Goal: Information Seeking & Learning: Check status

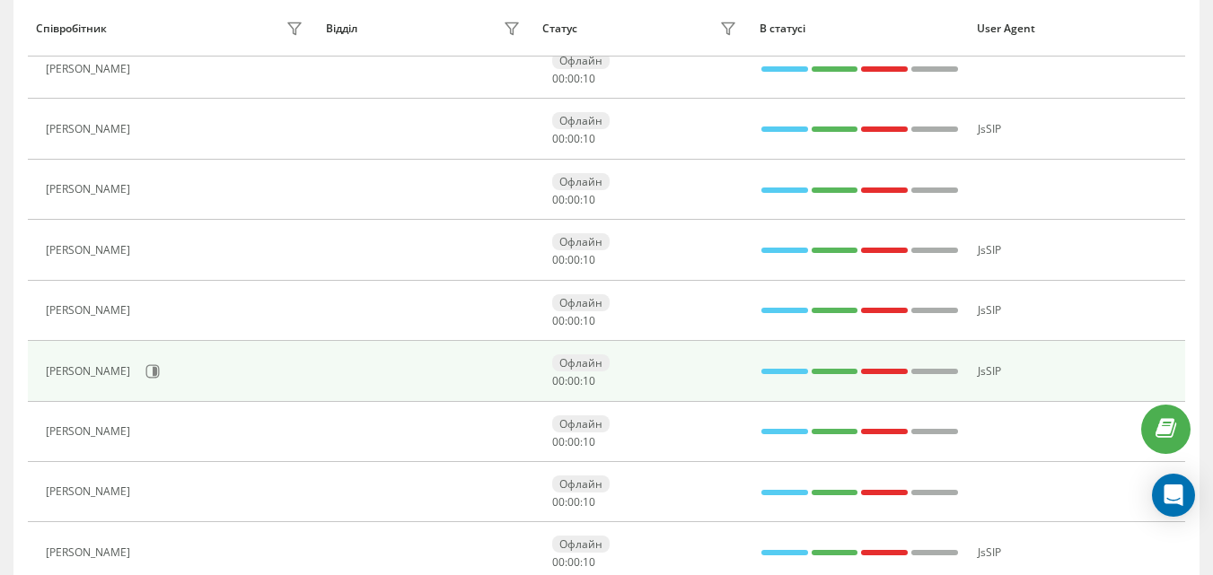
scroll to position [927, 0]
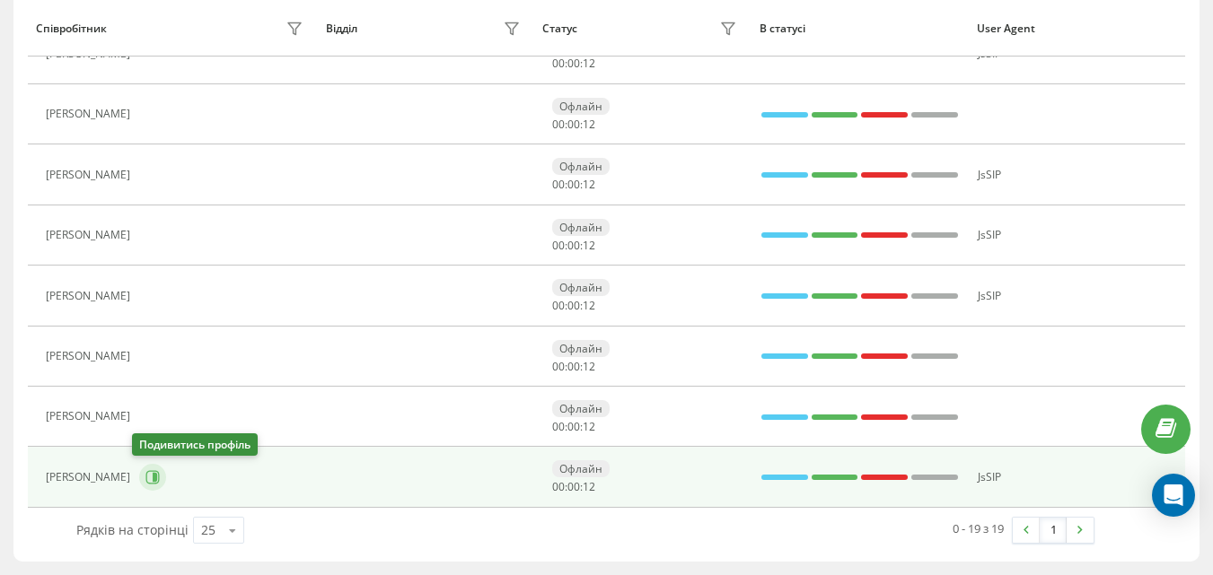
click at [145, 474] on icon at bounding box center [152, 477] width 14 height 14
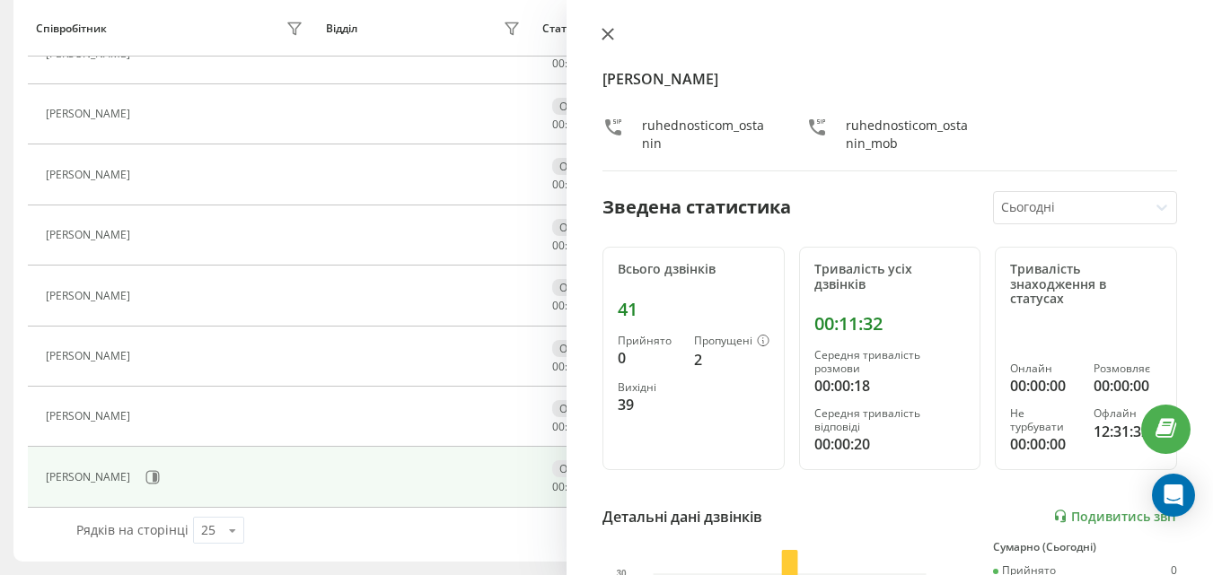
click at [606, 27] on button at bounding box center [607, 35] width 23 height 17
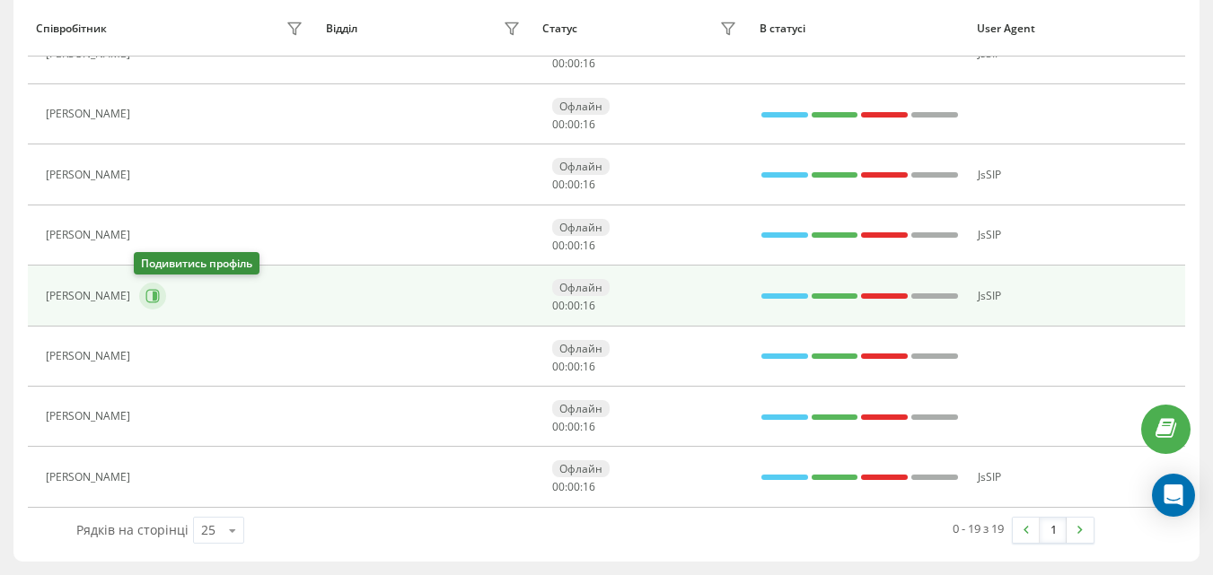
click at [139, 302] on button at bounding box center [152, 296] width 27 height 27
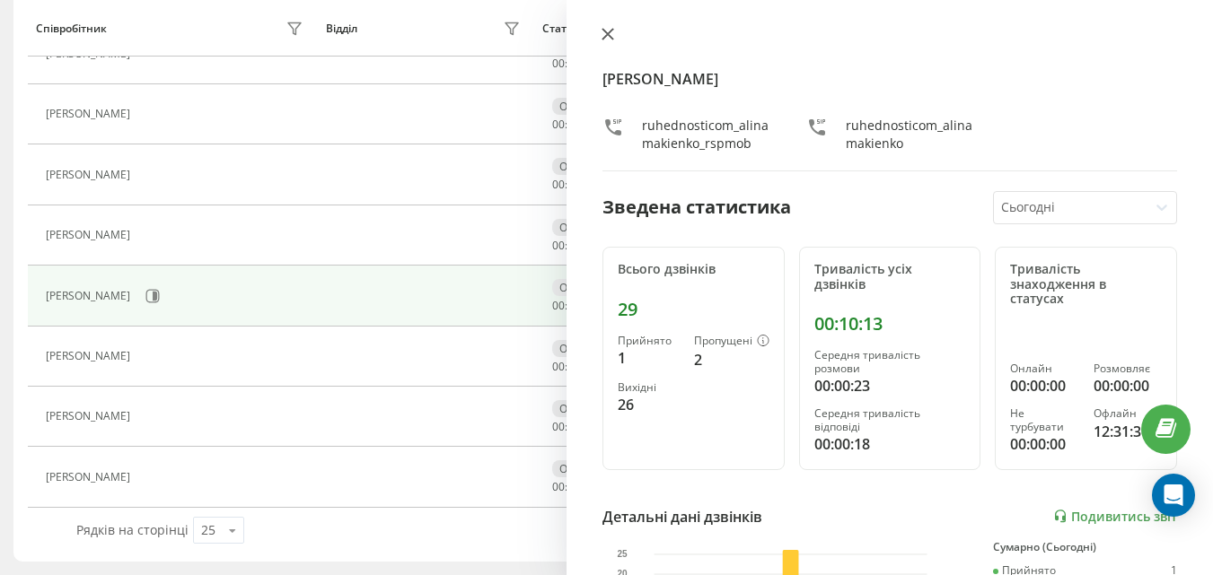
click at [608, 42] on button at bounding box center [607, 35] width 23 height 17
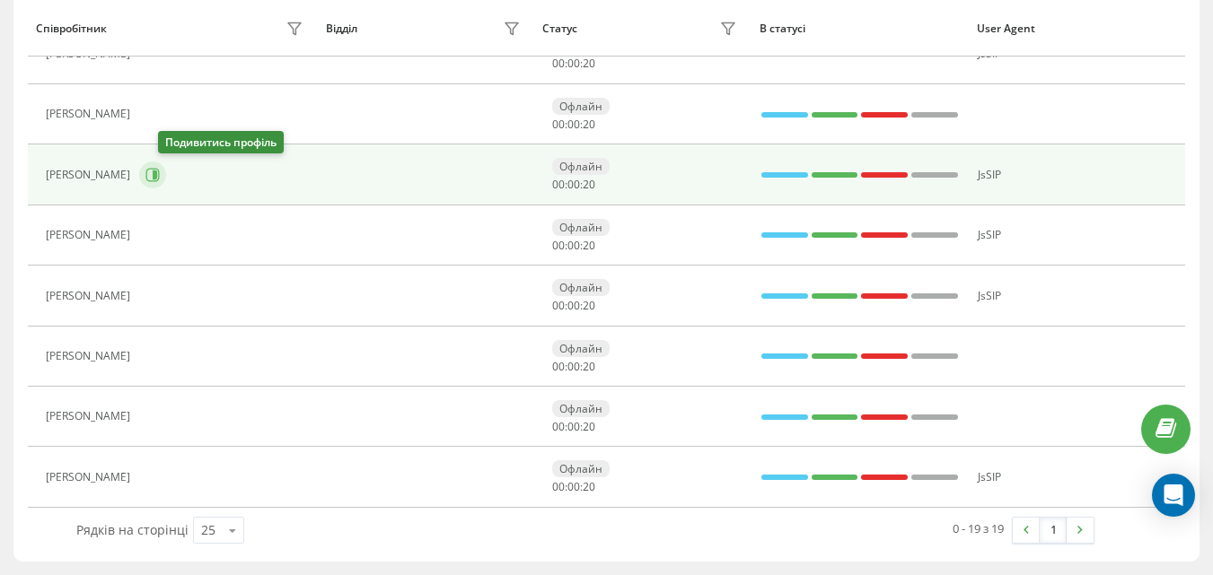
click at [166, 182] on button at bounding box center [152, 175] width 27 height 27
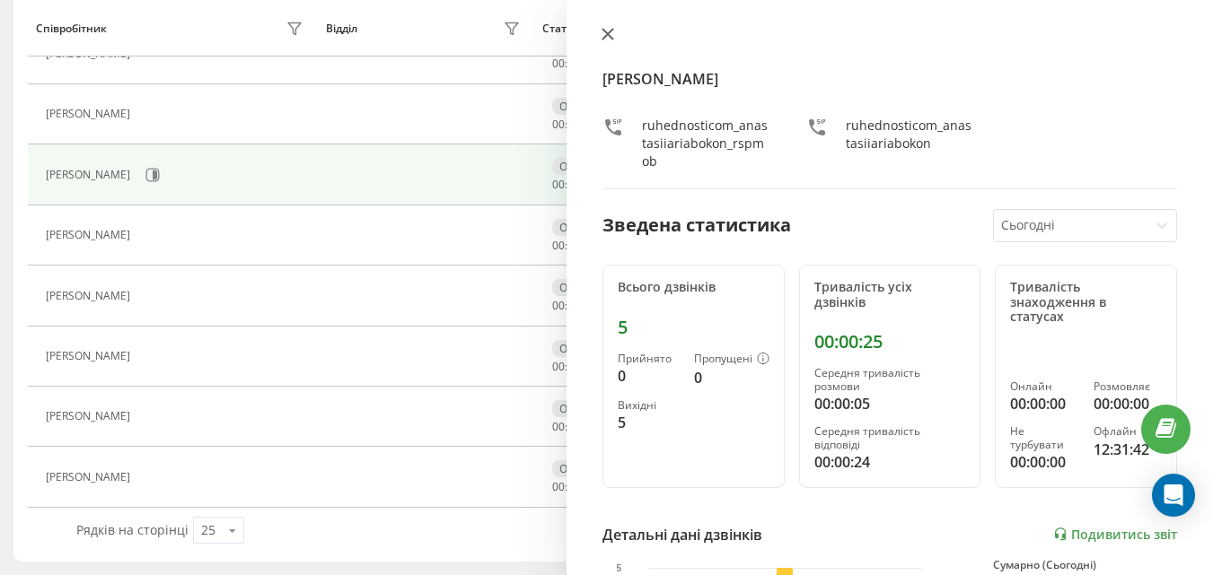
click at [605, 37] on icon at bounding box center [607, 34] width 11 height 11
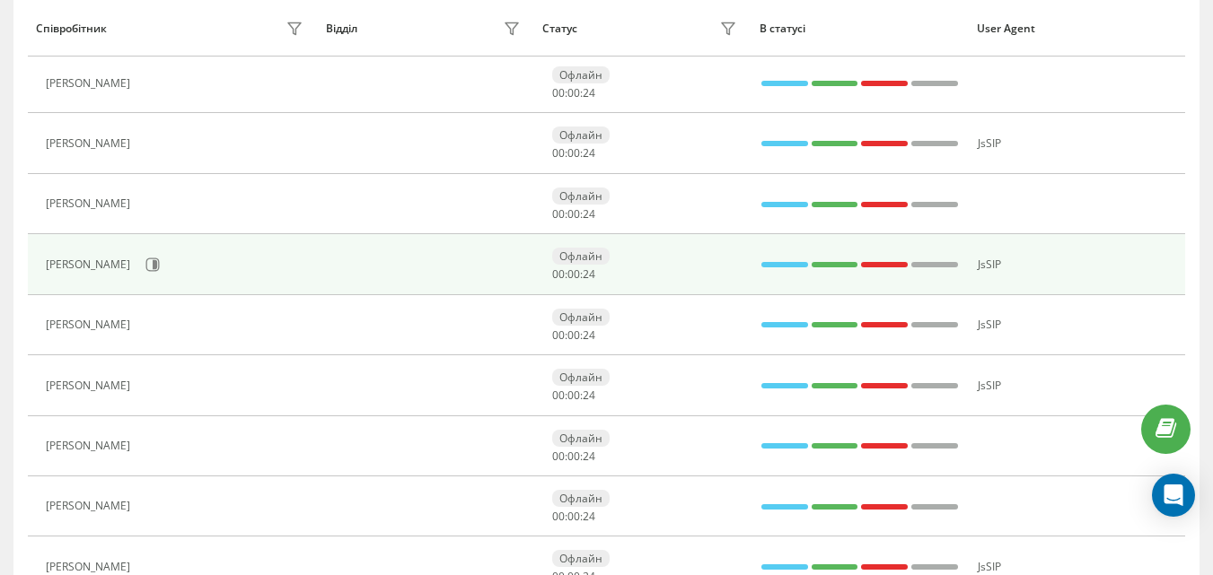
scroll to position [748, 0]
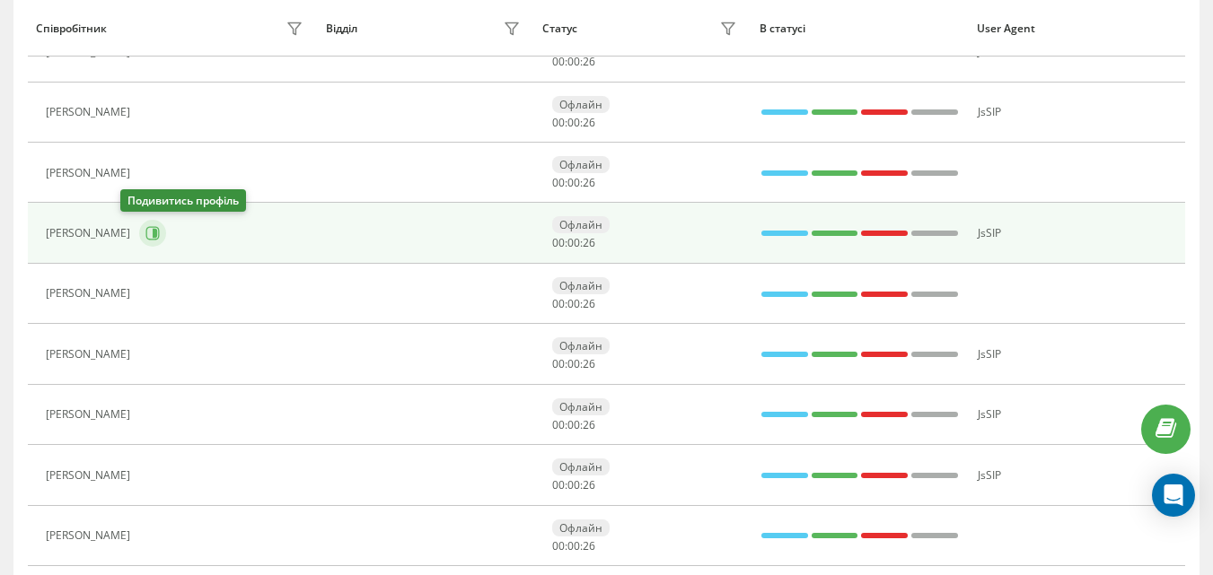
click at [145, 232] on icon at bounding box center [152, 233] width 14 height 14
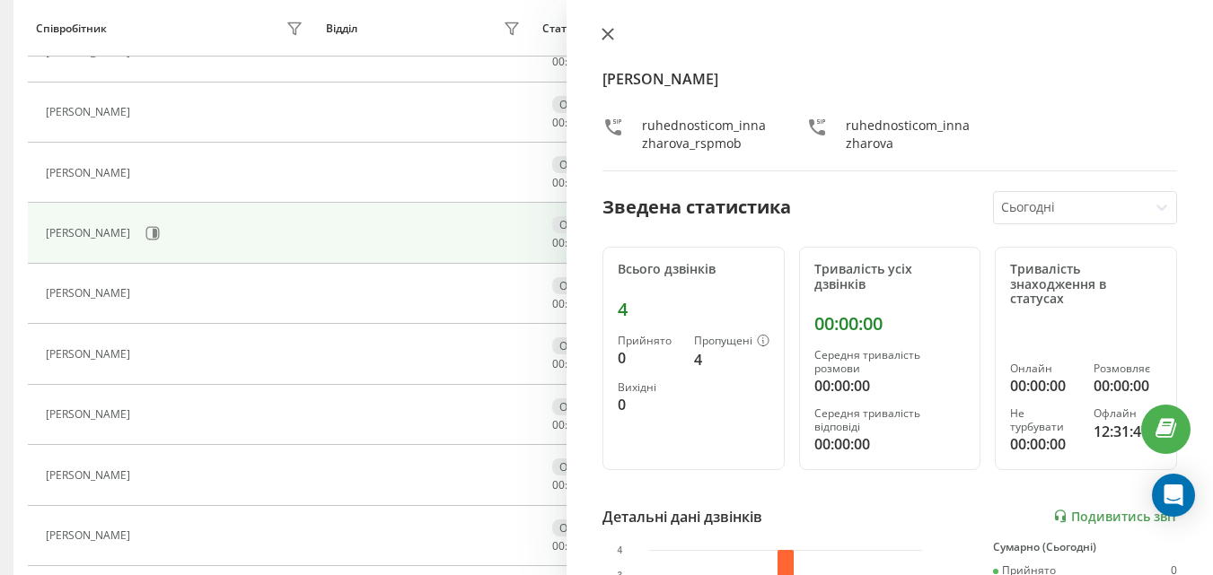
click at [611, 41] on button at bounding box center [607, 35] width 23 height 17
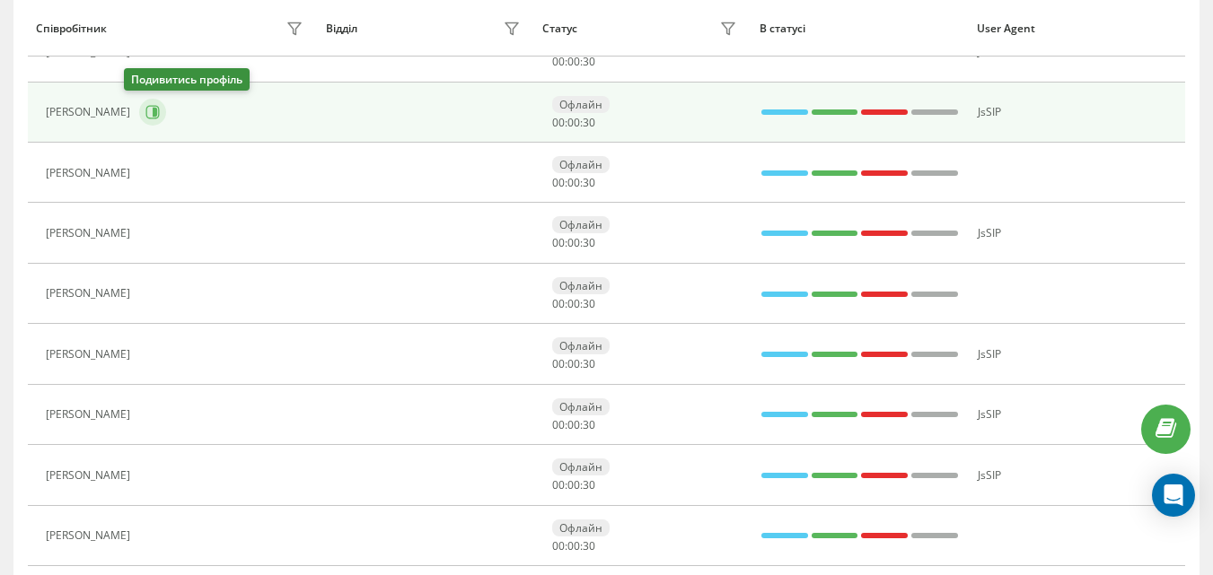
click at [145, 114] on icon at bounding box center [152, 112] width 14 height 14
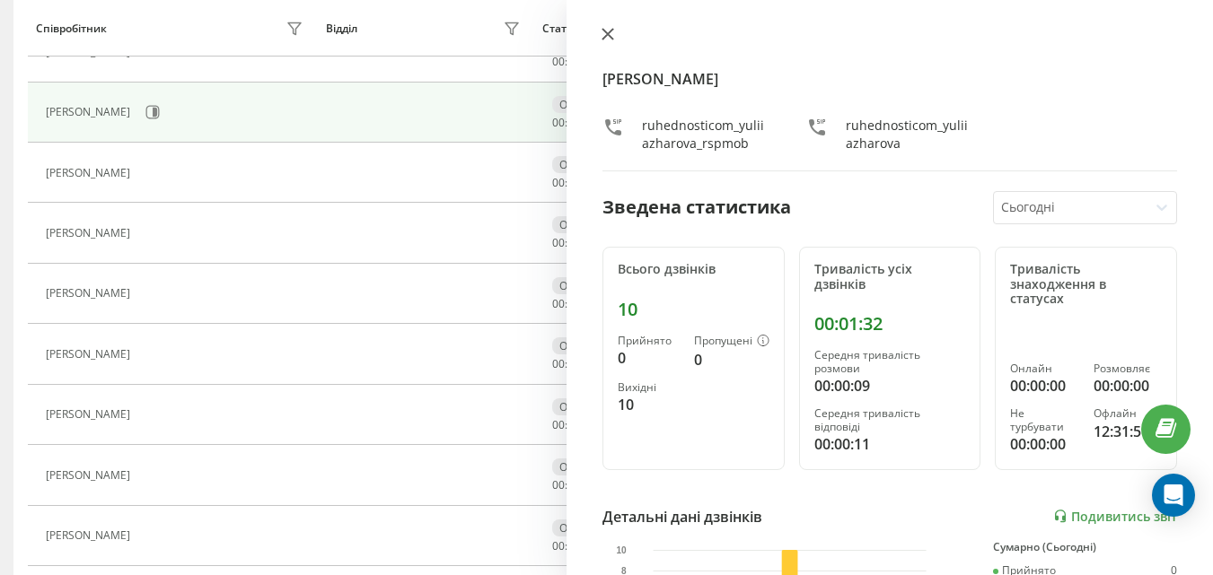
click at [607, 33] on icon at bounding box center [607, 34] width 11 height 11
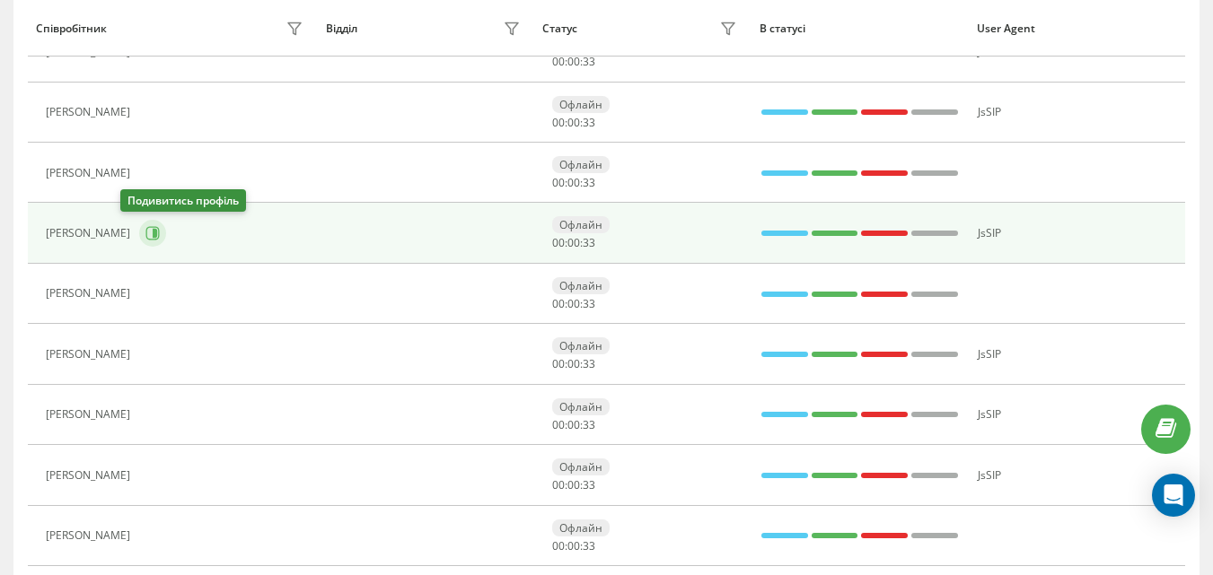
click at [145, 228] on icon at bounding box center [152, 233] width 14 height 14
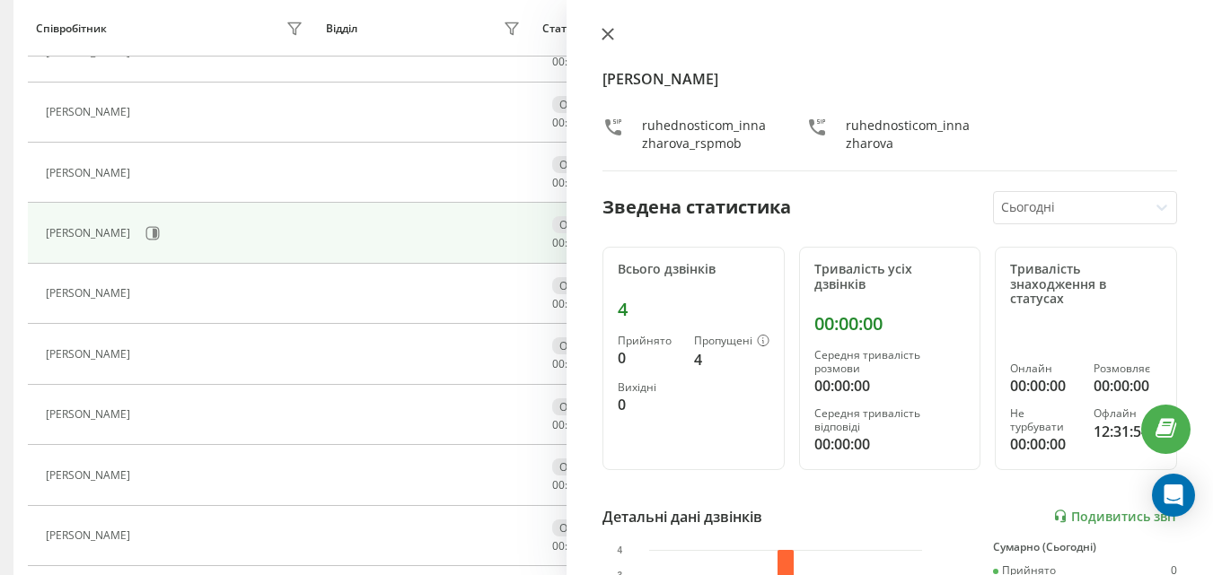
click at [618, 33] on button at bounding box center [607, 35] width 23 height 17
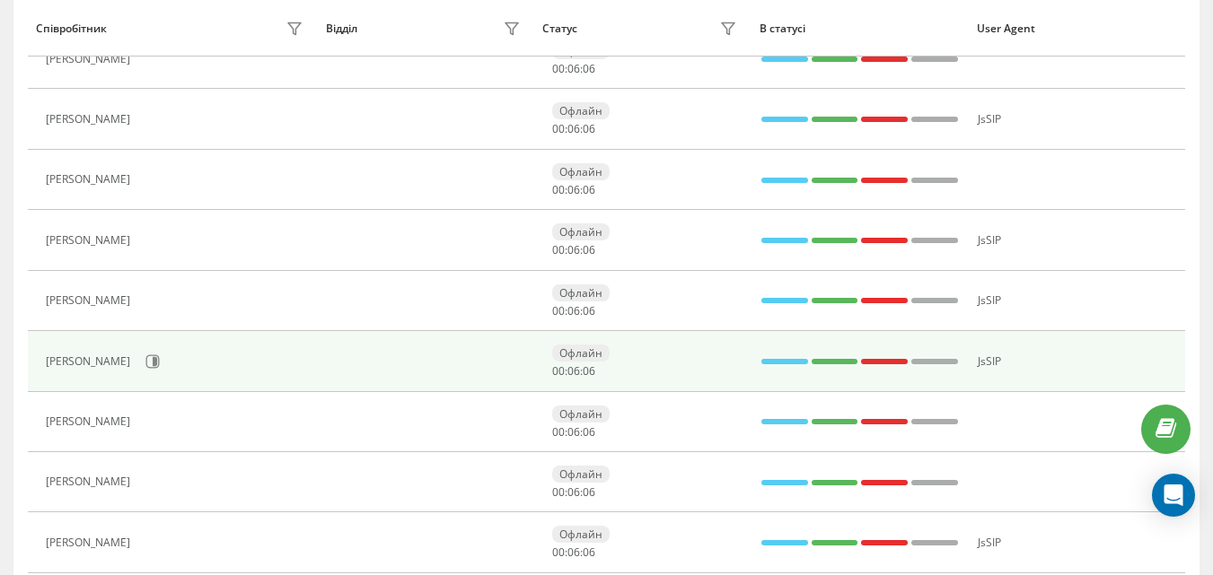
scroll to position [927, 0]
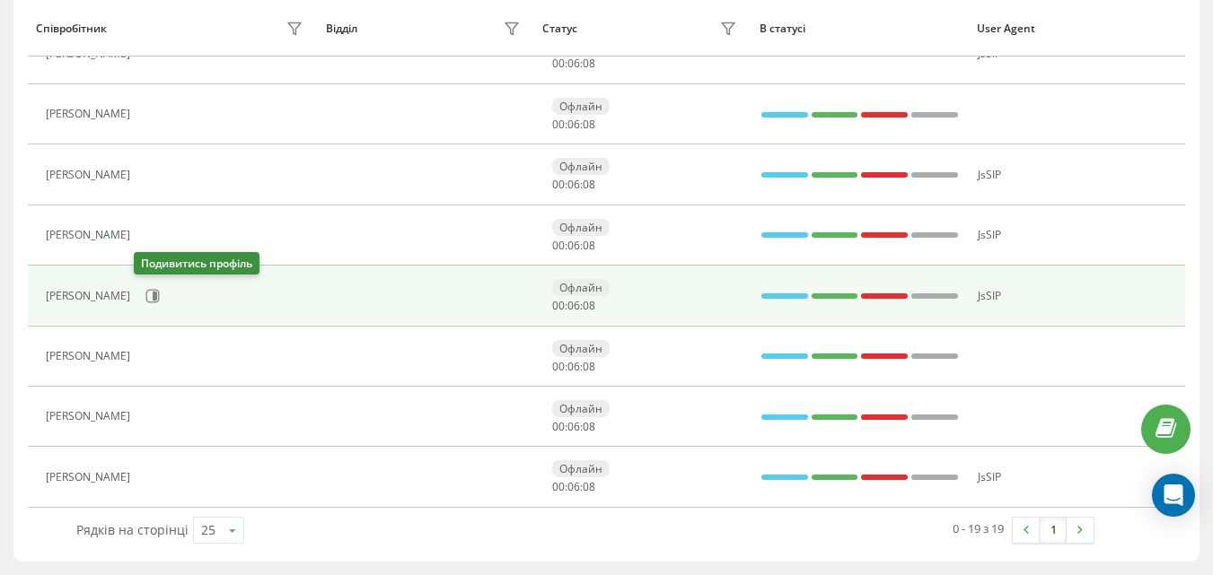
click at [158, 286] on div "[PERSON_NAME]" at bounding box center [176, 296] width 261 height 31
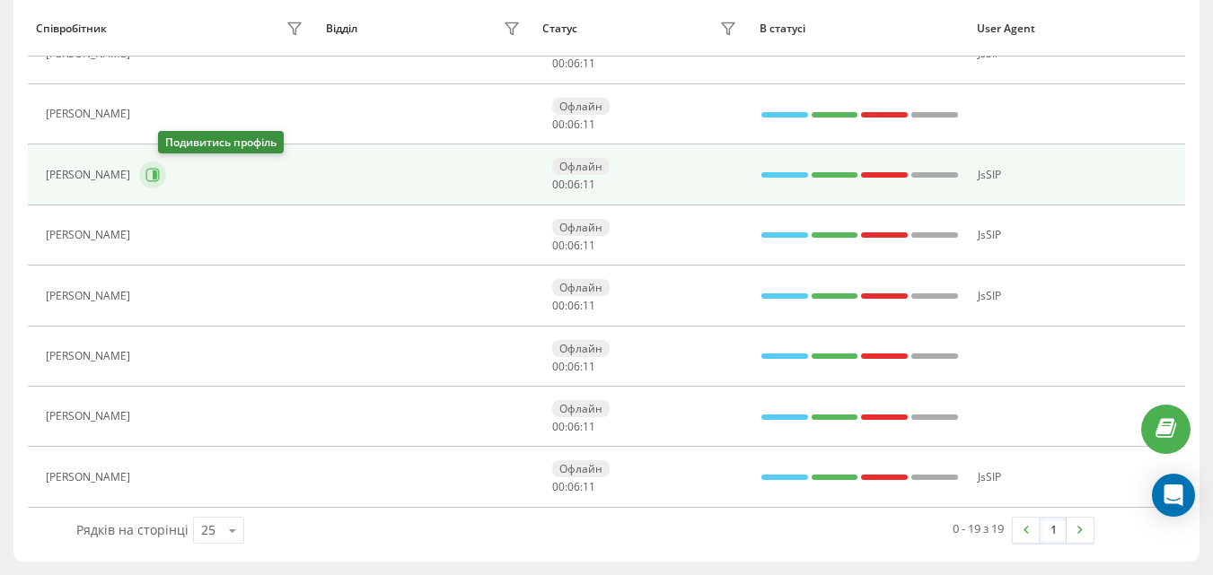
click at [160, 178] on icon at bounding box center [152, 175] width 14 height 14
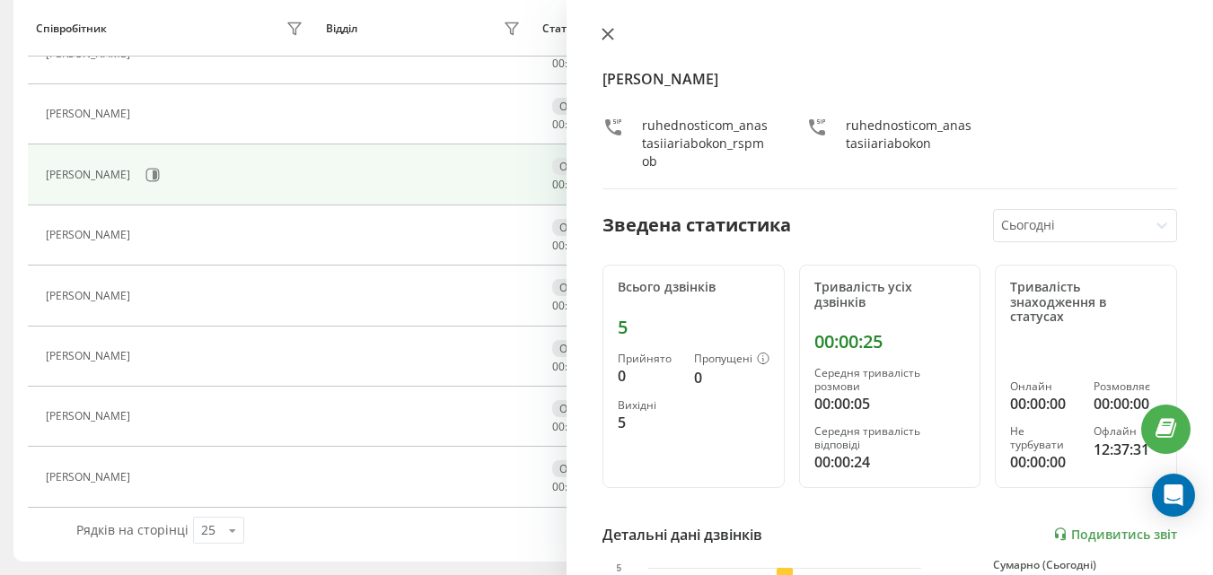
click at [608, 43] on button at bounding box center [607, 35] width 23 height 17
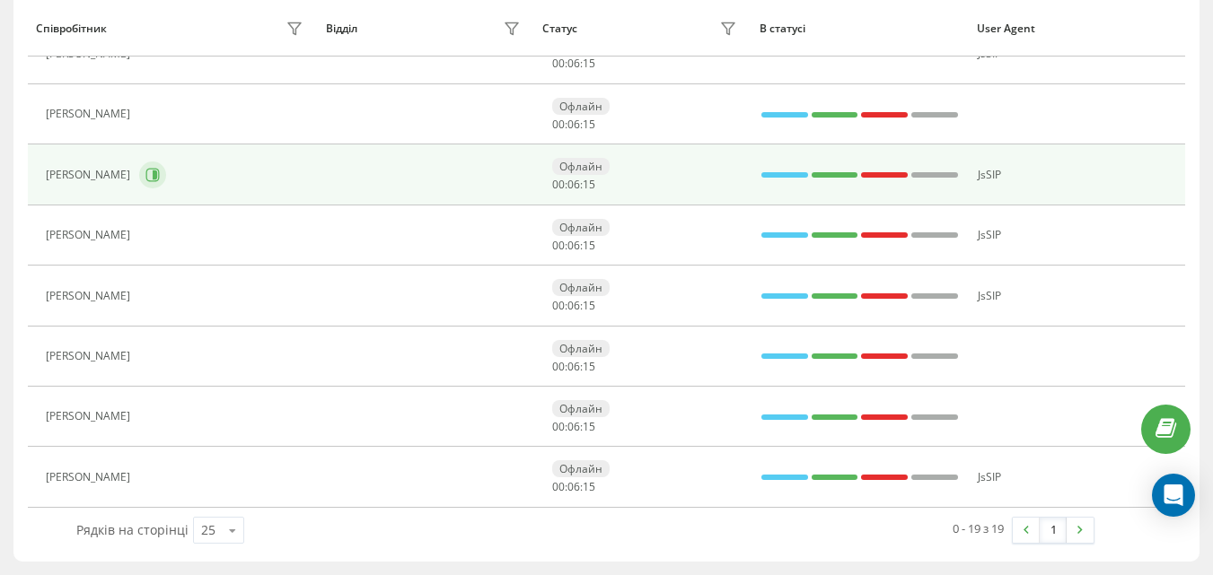
click at [160, 176] on icon at bounding box center [152, 175] width 14 height 14
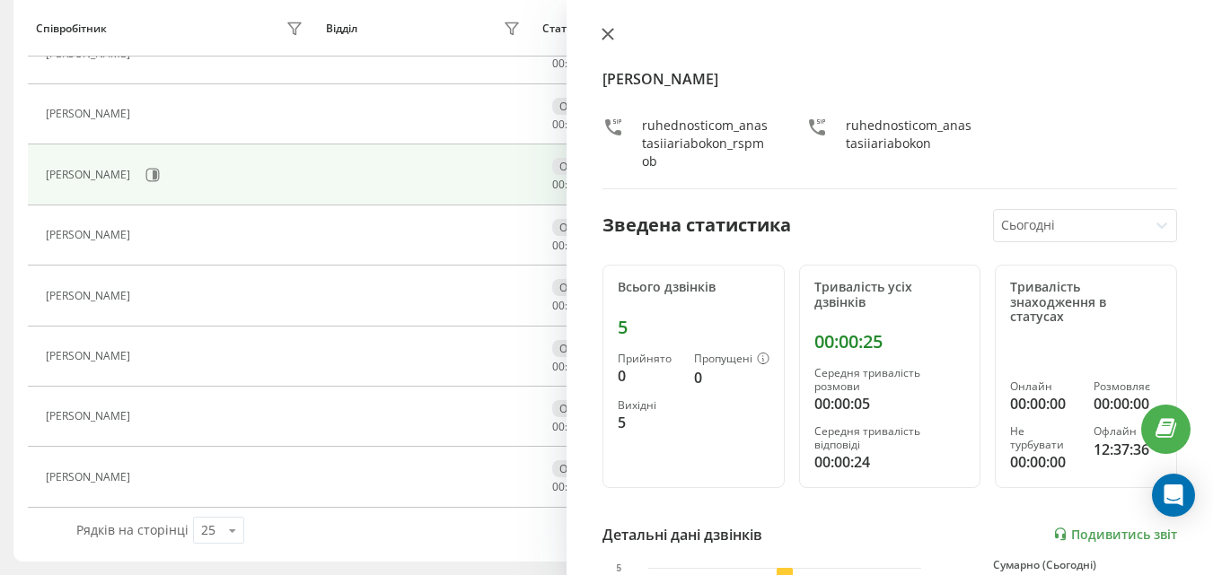
click at [606, 31] on icon at bounding box center [607, 34] width 11 height 11
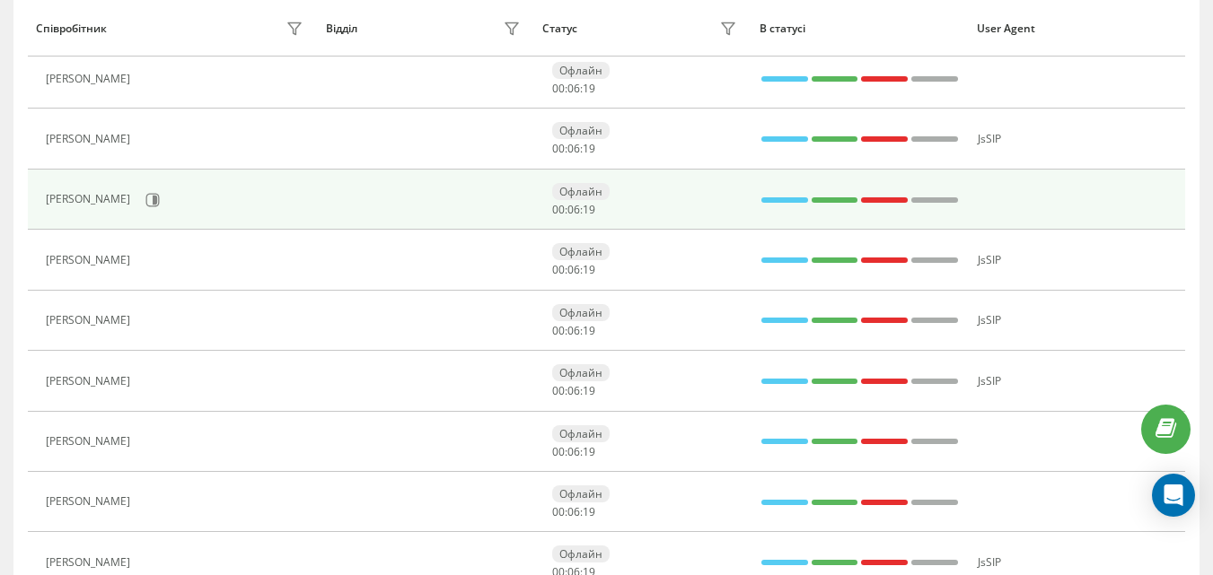
scroll to position [838, 0]
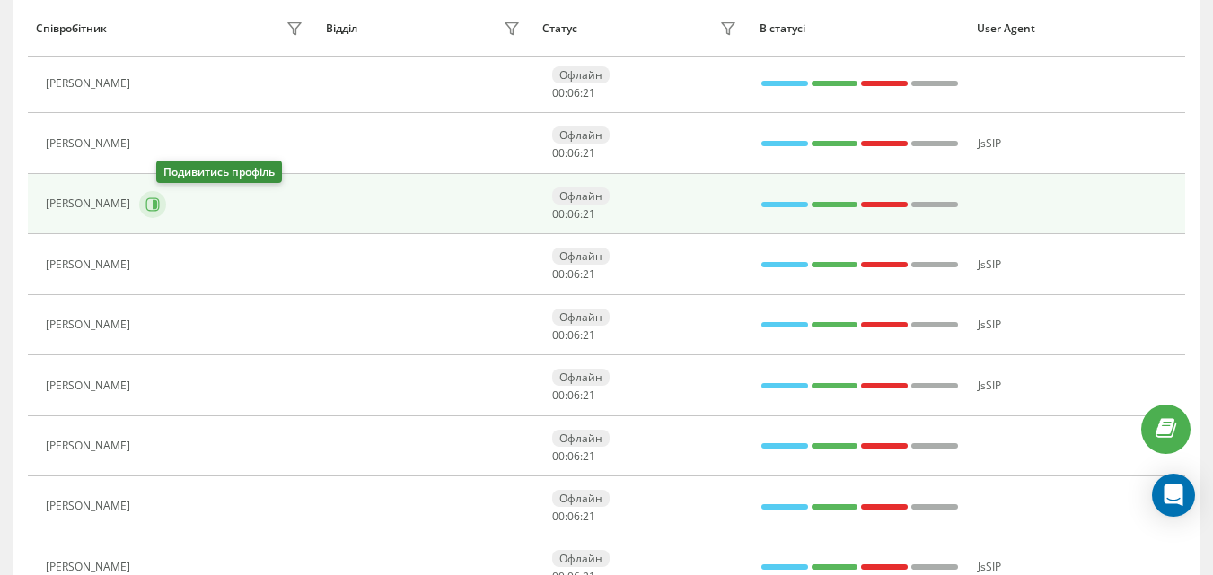
click at [160, 199] on icon at bounding box center [152, 204] width 14 height 14
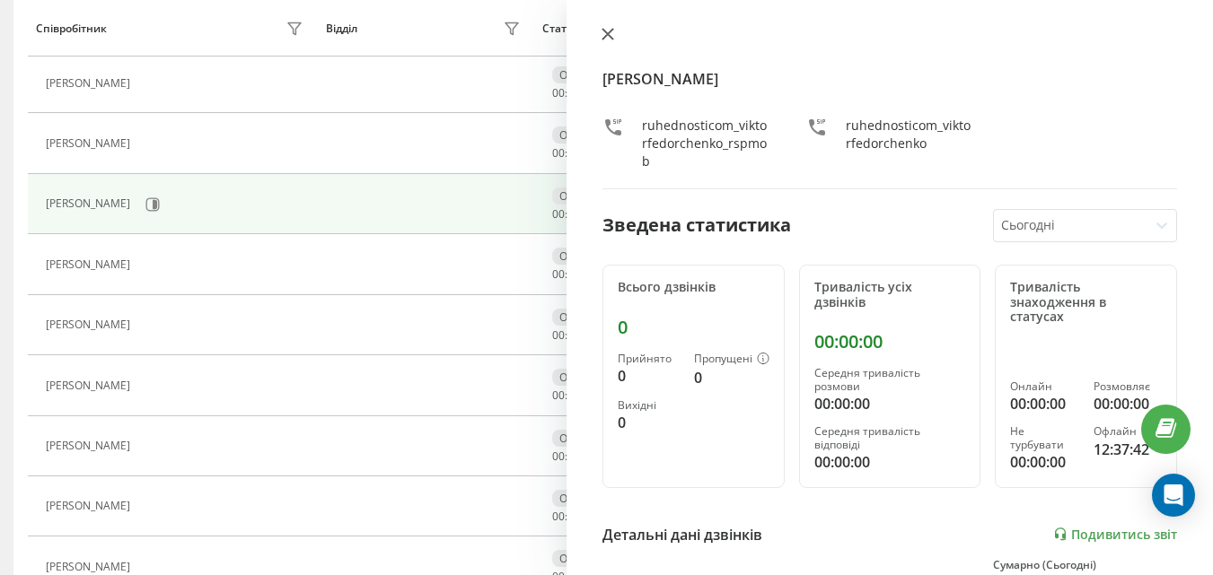
click at [605, 32] on icon at bounding box center [607, 34] width 11 height 11
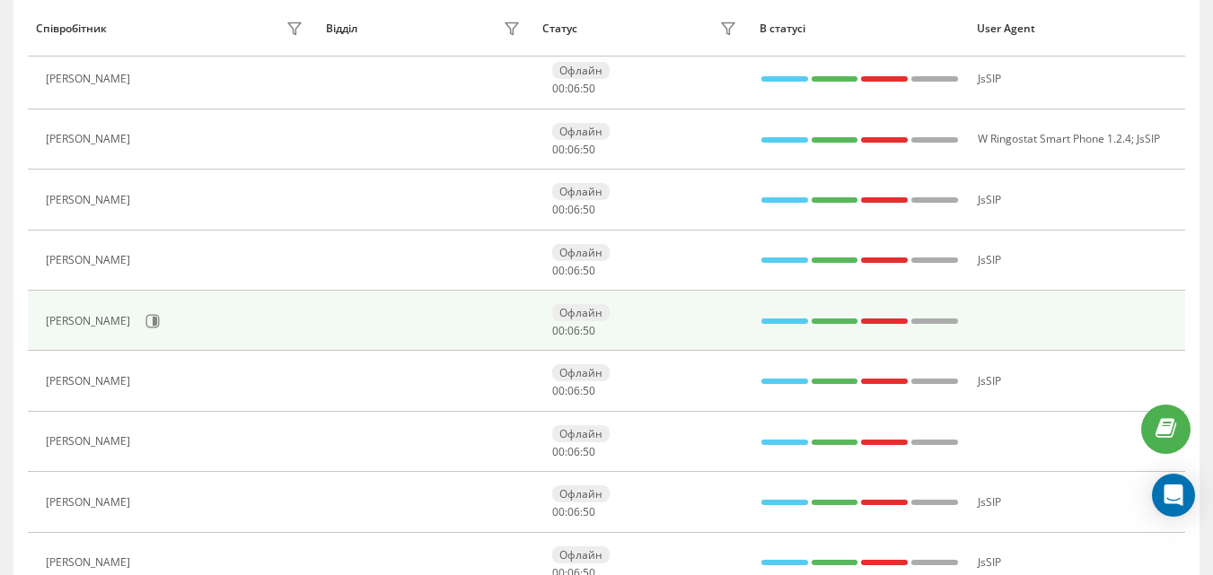
scroll to position [568, 0]
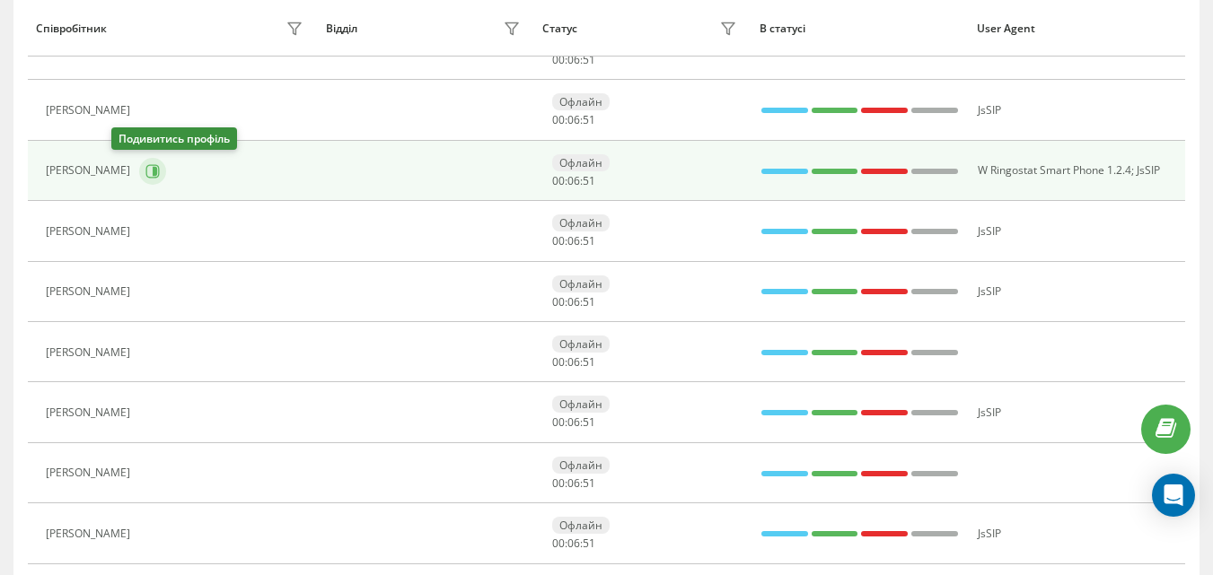
click at [153, 168] on icon at bounding box center [155, 170] width 4 height 9
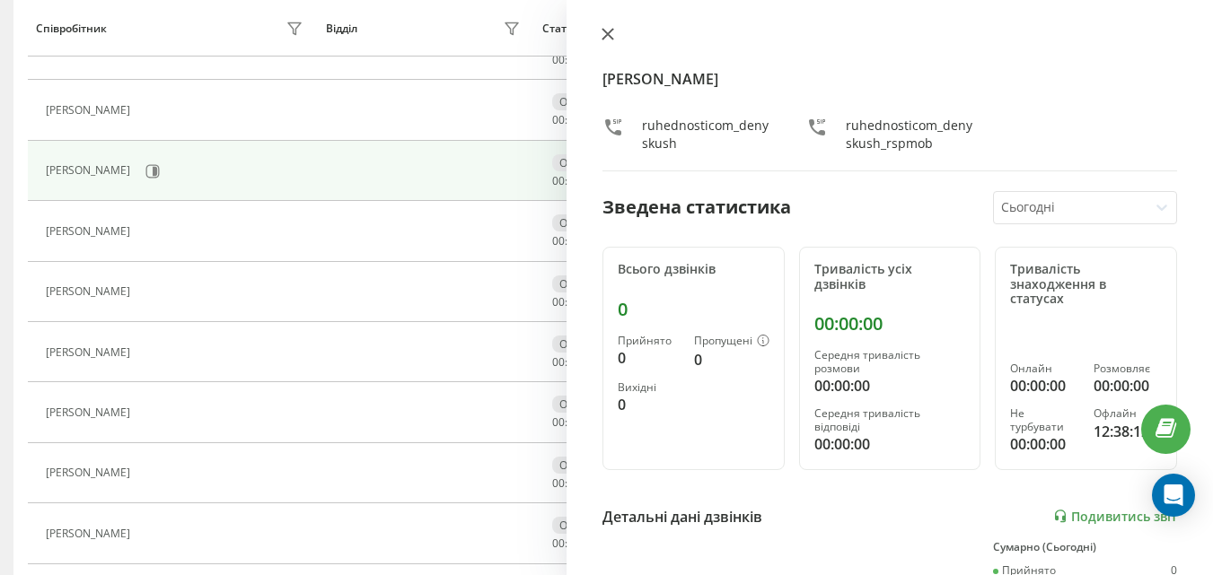
click at [605, 35] on icon at bounding box center [607, 34] width 13 height 13
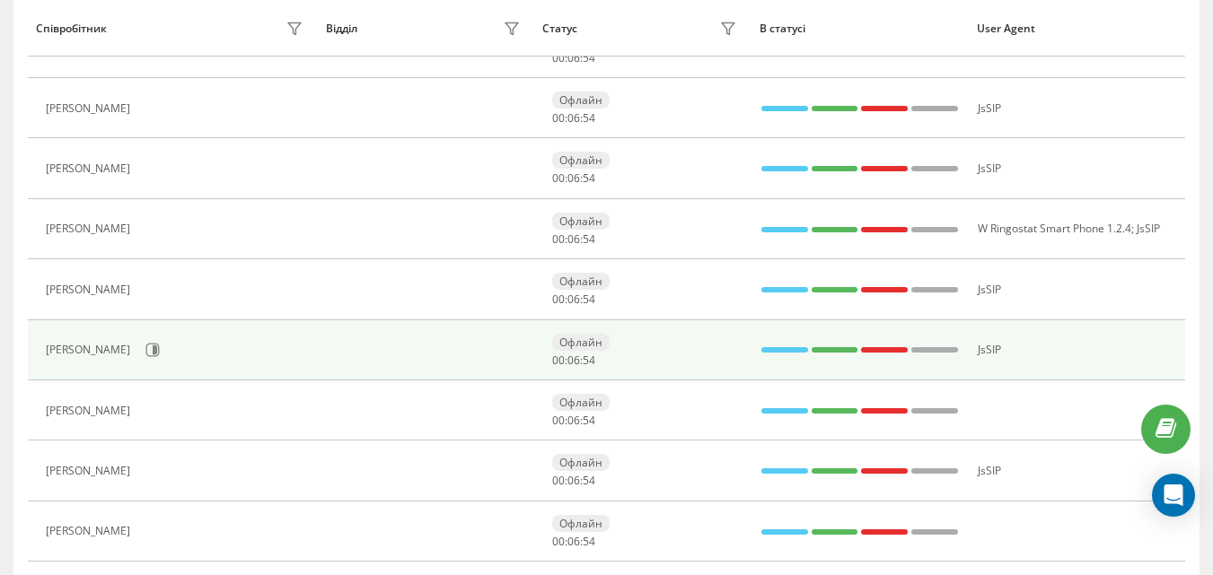
scroll to position [478, 0]
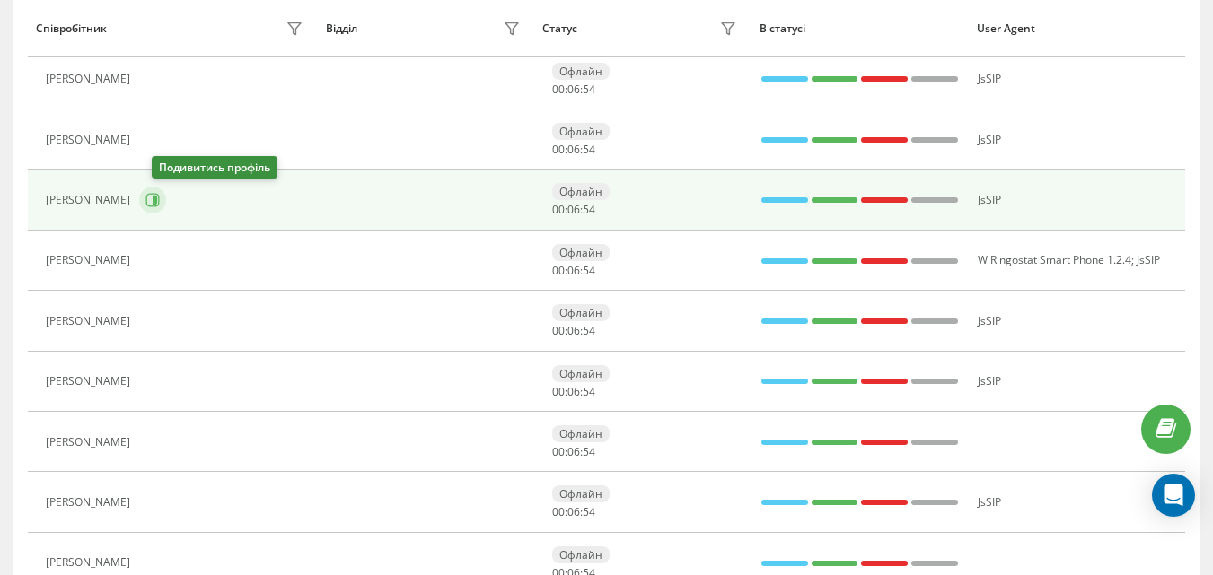
click at [160, 196] on icon at bounding box center [152, 200] width 14 height 14
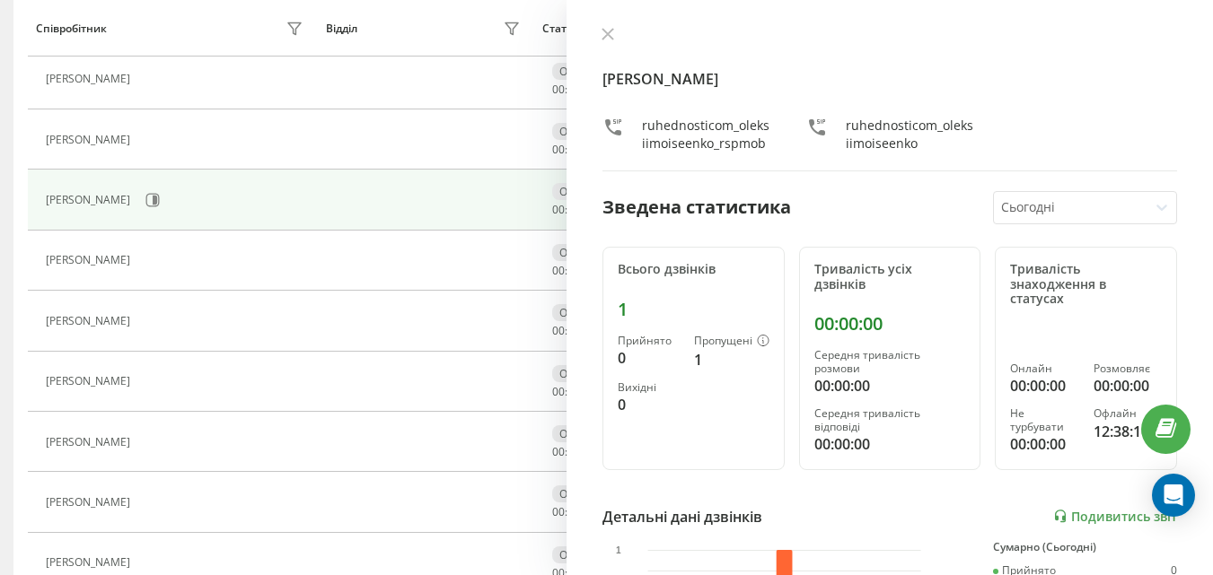
drag, startPoint x: 607, startPoint y: 35, endPoint x: 591, endPoint y: 50, distance: 22.2
click at [606, 36] on icon at bounding box center [607, 34] width 11 height 11
